Goal: Transaction & Acquisition: Purchase product/service

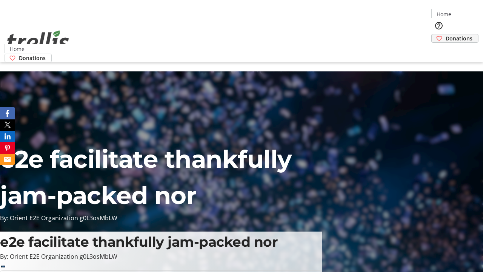
click at [445, 34] on span "Donations" at bounding box center [458, 38] width 27 height 8
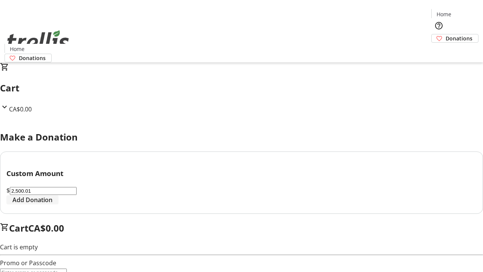
click at [52, 204] on span "Add Donation" at bounding box center [32, 199] width 40 height 9
